Goal: Check status: Check status

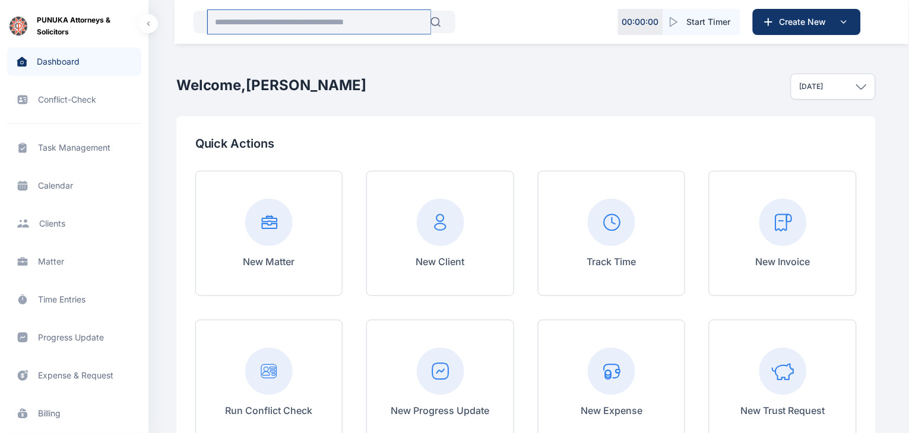
click at [314, 23] on input "text" at bounding box center [319, 22] width 223 height 24
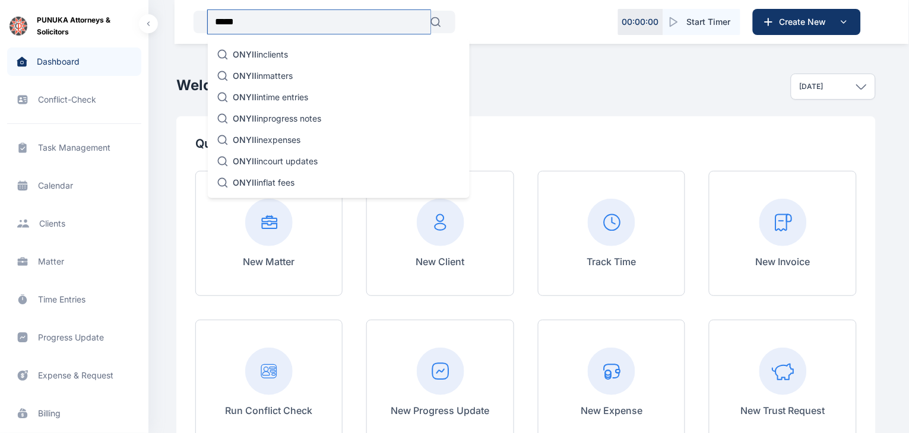
type input "*****"
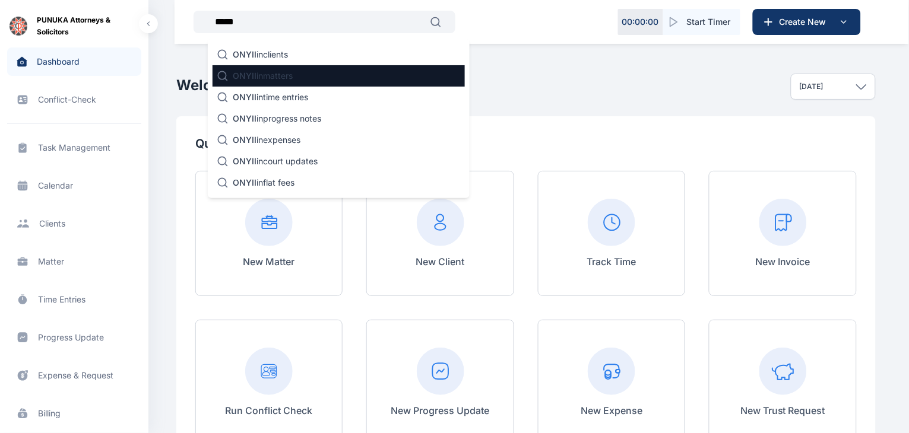
click at [271, 78] on p "ONYII in matters" at bounding box center [263, 76] width 60 height 12
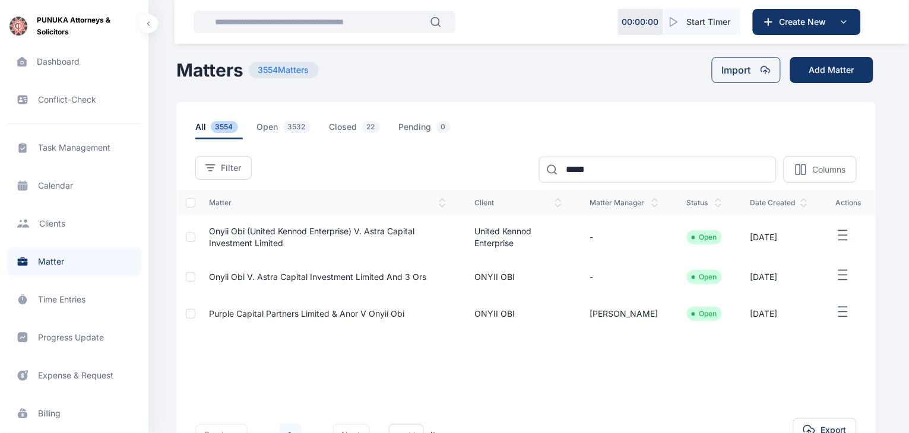
click at [295, 276] on span "onyii obi v. Astra Capital Investment Limited and 3 ors" at bounding box center [318, 277] width 217 height 10
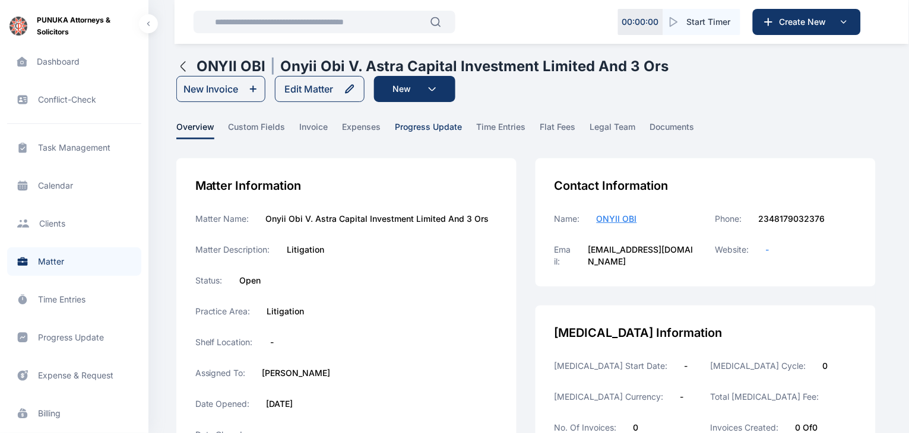
click at [425, 126] on span "progress update" at bounding box center [428, 130] width 67 height 18
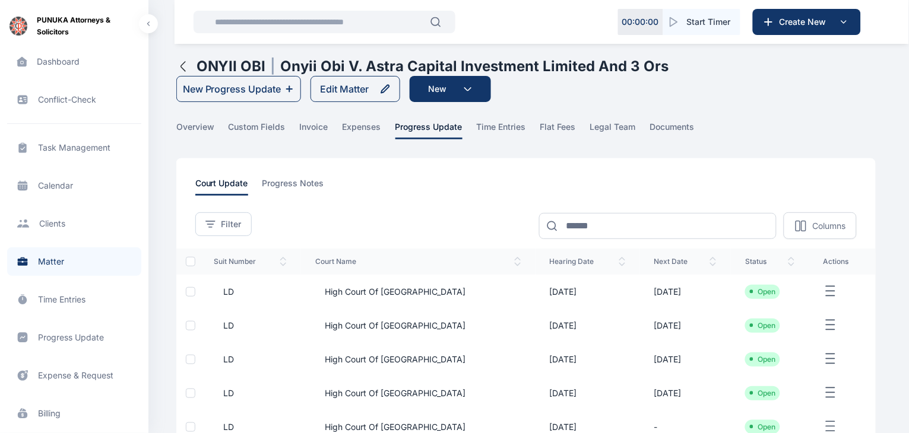
click at [351, 290] on span "High Court of [GEOGRAPHIC_DATA]" at bounding box center [390, 292] width 150 height 12
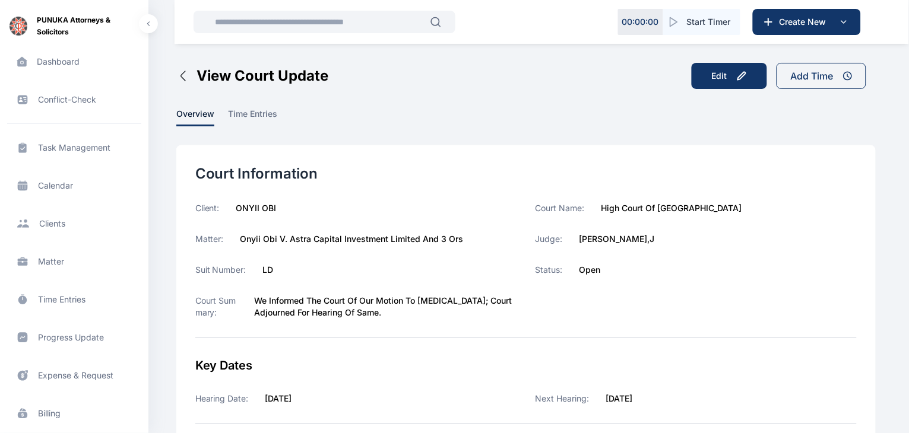
click at [740, 285] on div "Court Name: High Court of Lagos State Judge: [PERSON_NAME],J Status: Open" at bounding box center [696, 269] width 321 height 135
click at [182, 77] on icon "button" at bounding box center [183, 76] width 14 height 14
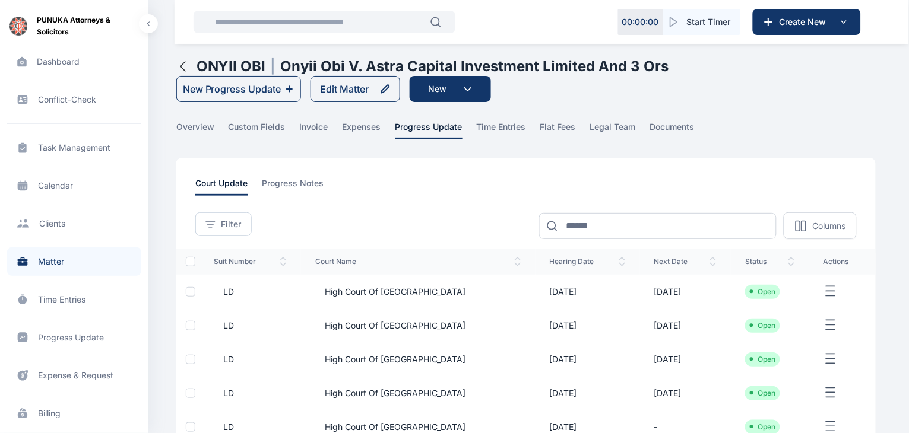
click at [384, 322] on span "High Court of [GEOGRAPHIC_DATA]" at bounding box center [390, 326] width 150 height 12
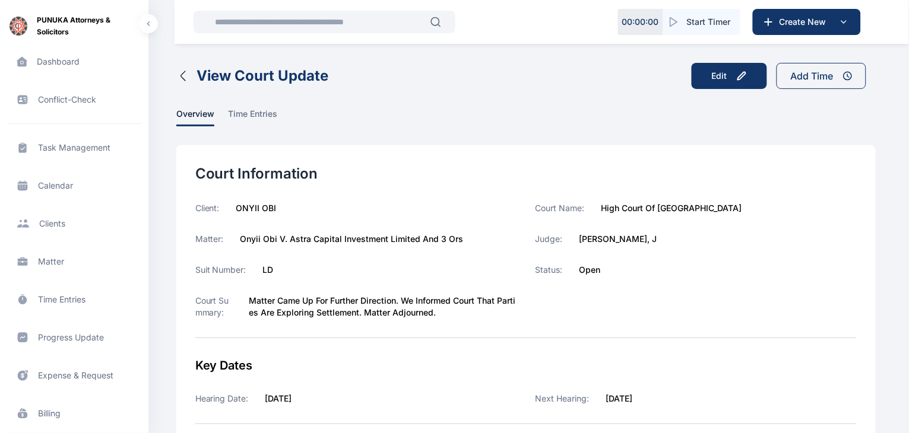
click at [180, 78] on icon "button" at bounding box center [183, 76] width 14 height 14
